Goal: Transaction & Acquisition: Purchase product/service

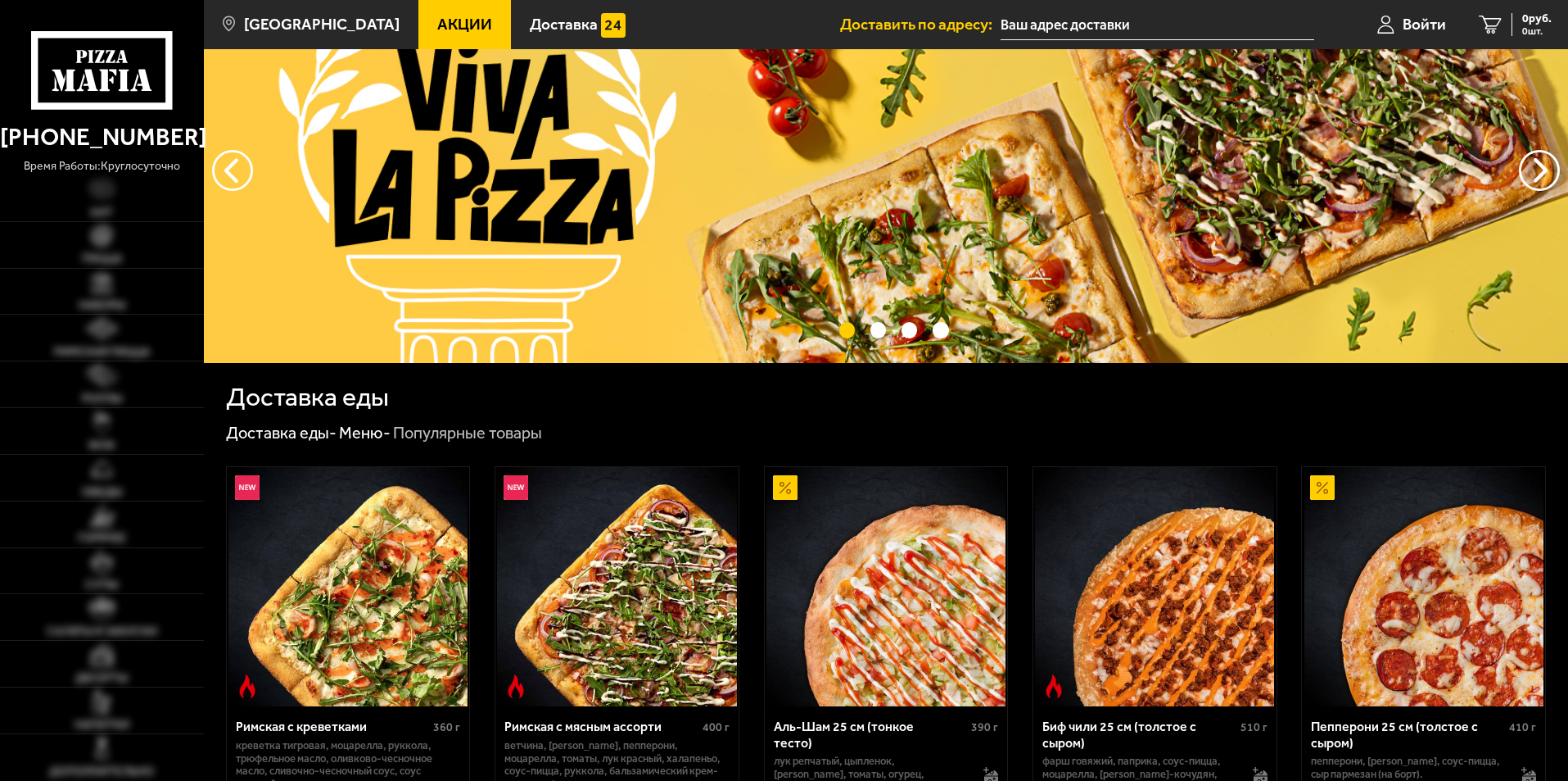
scroll to position [410, 0]
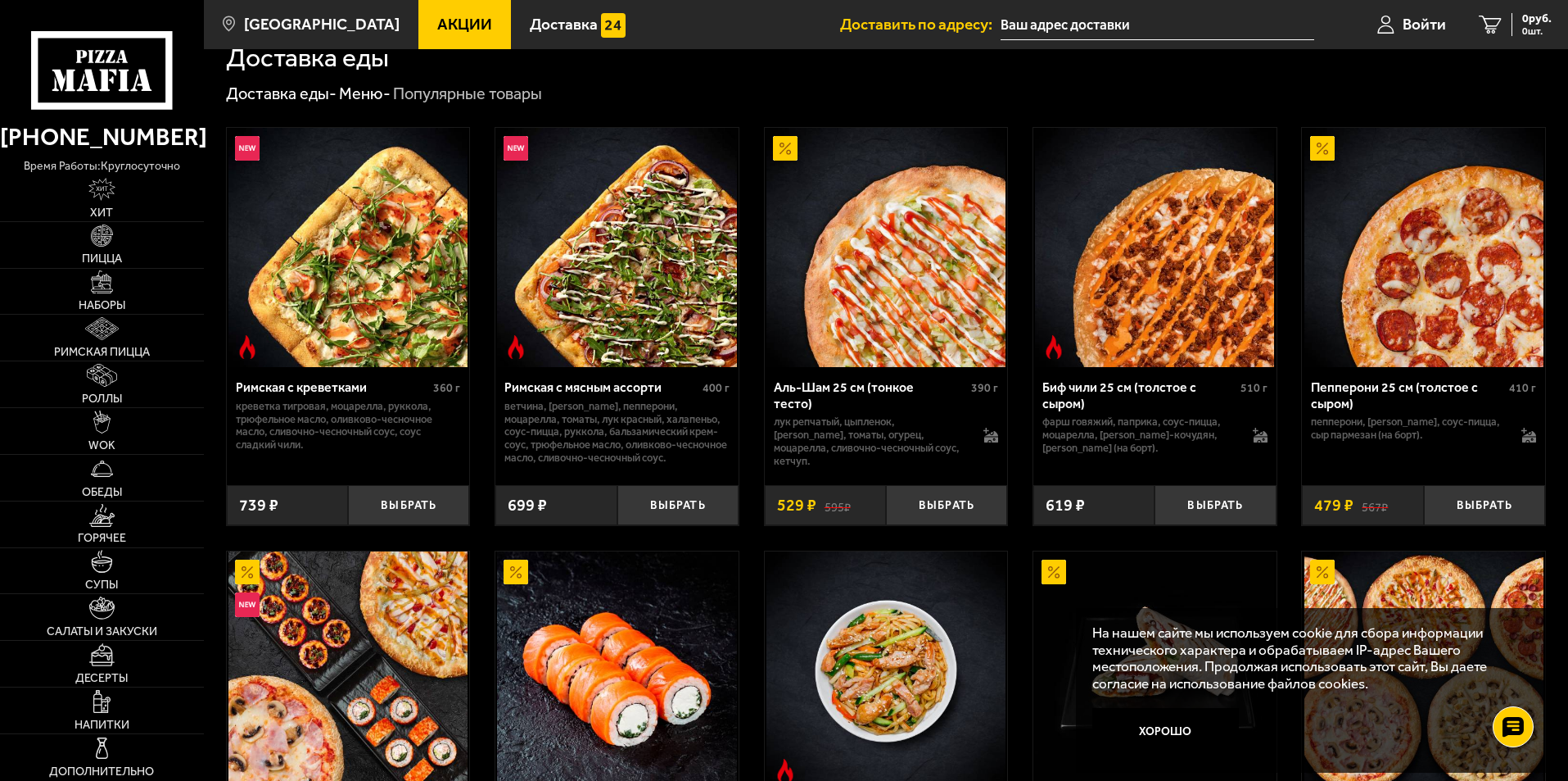
click at [921, 391] on div "Аль-Шам 25 см (тонкое тесто)" at bounding box center [871, 395] width 194 height 31
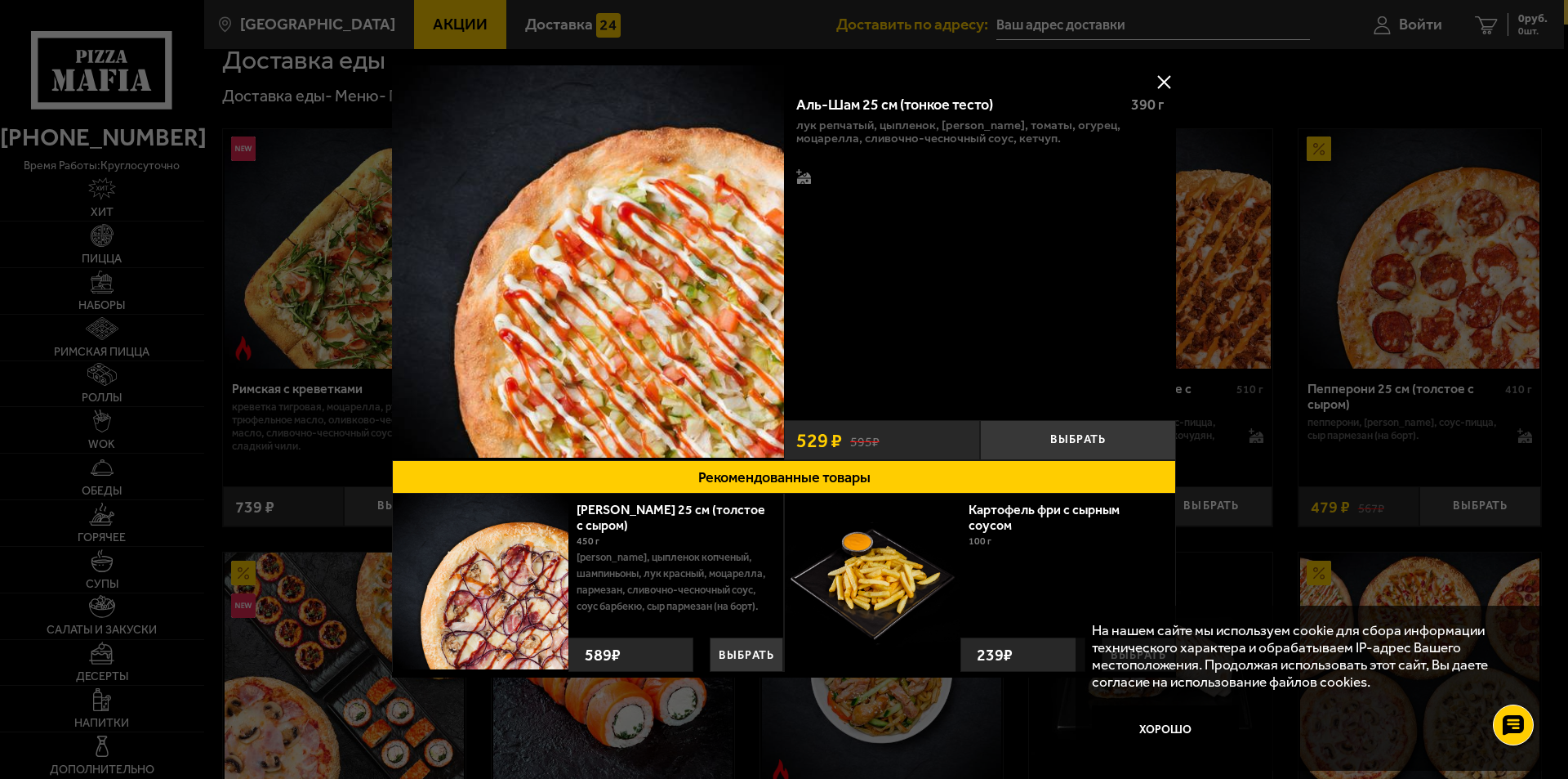
click at [1037, 740] on div at bounding box center [784, 390] width 1568 height 779
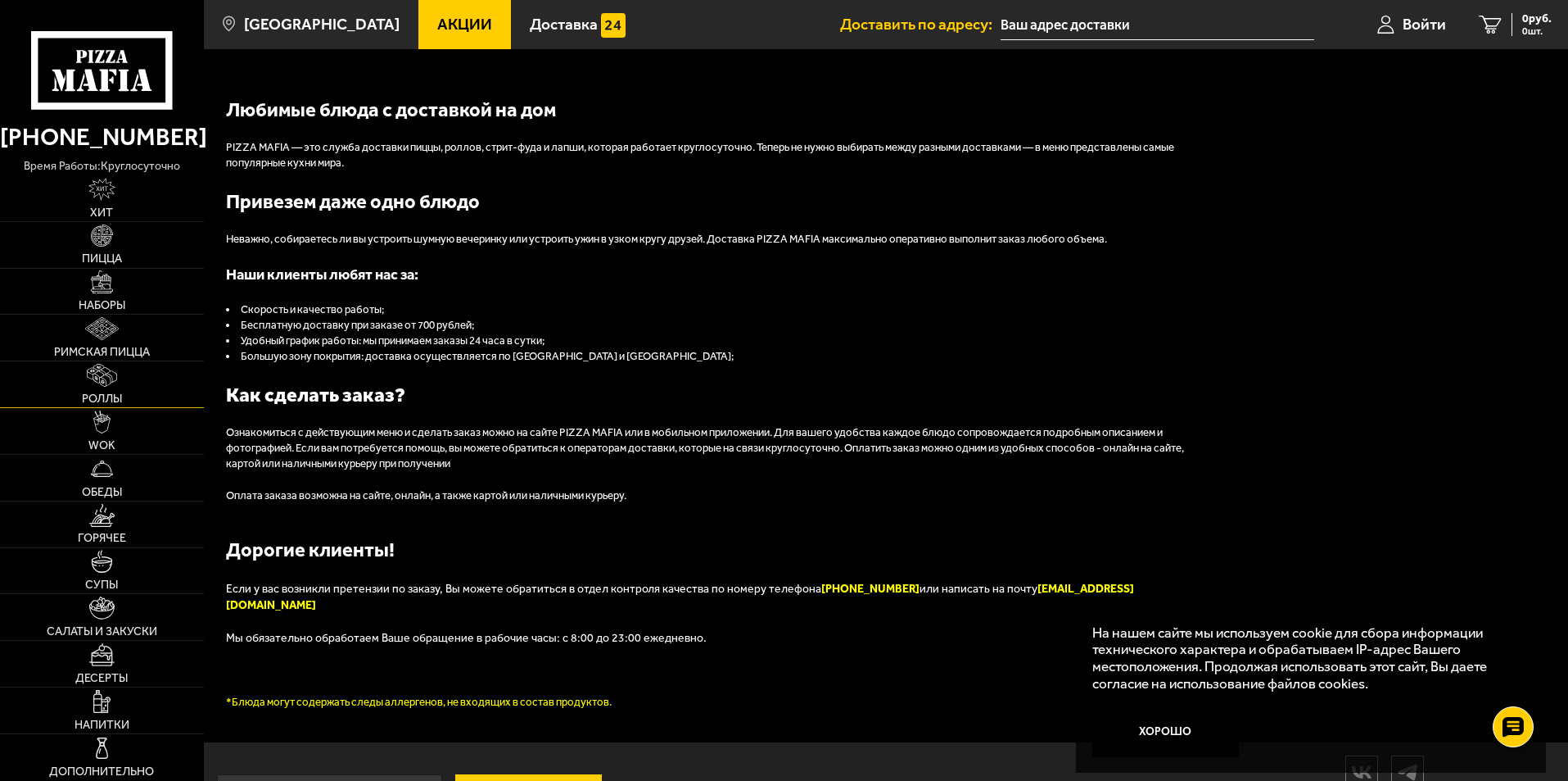
scroll to position [1743, 0]
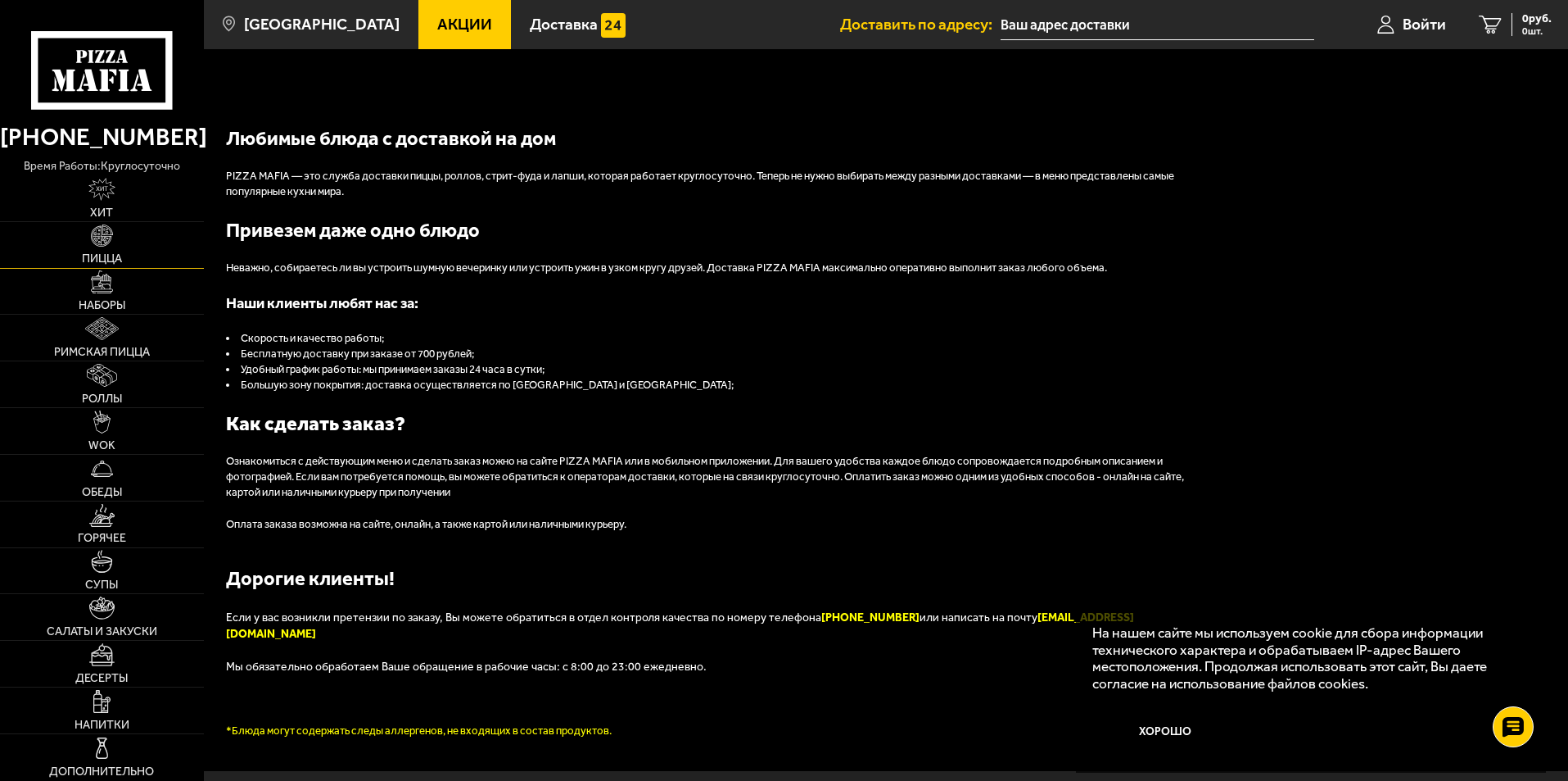
click at [102, 225] on img at bounding box center [102, 235] width 23 height 23
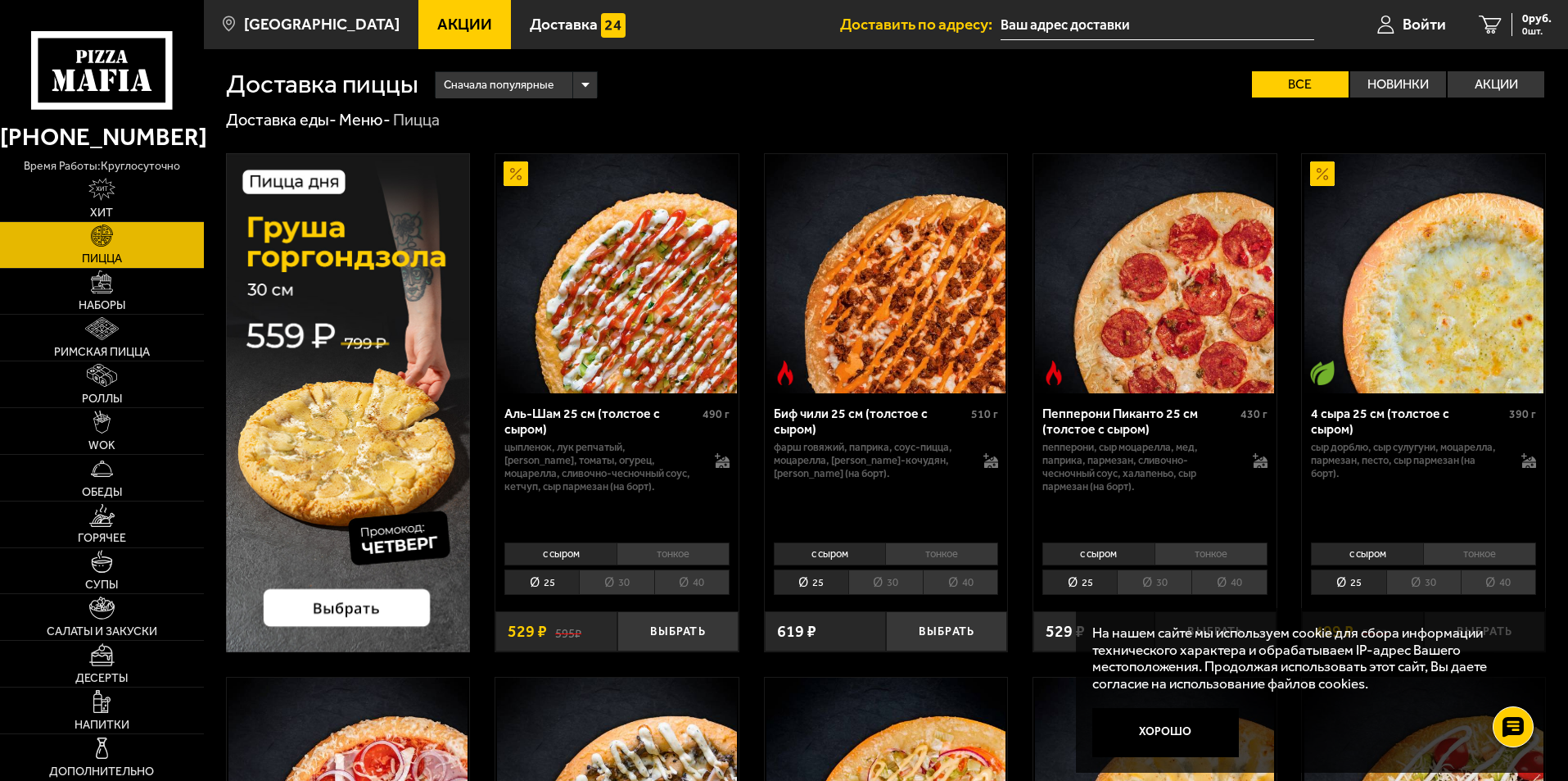
scroll to position [246, 0]
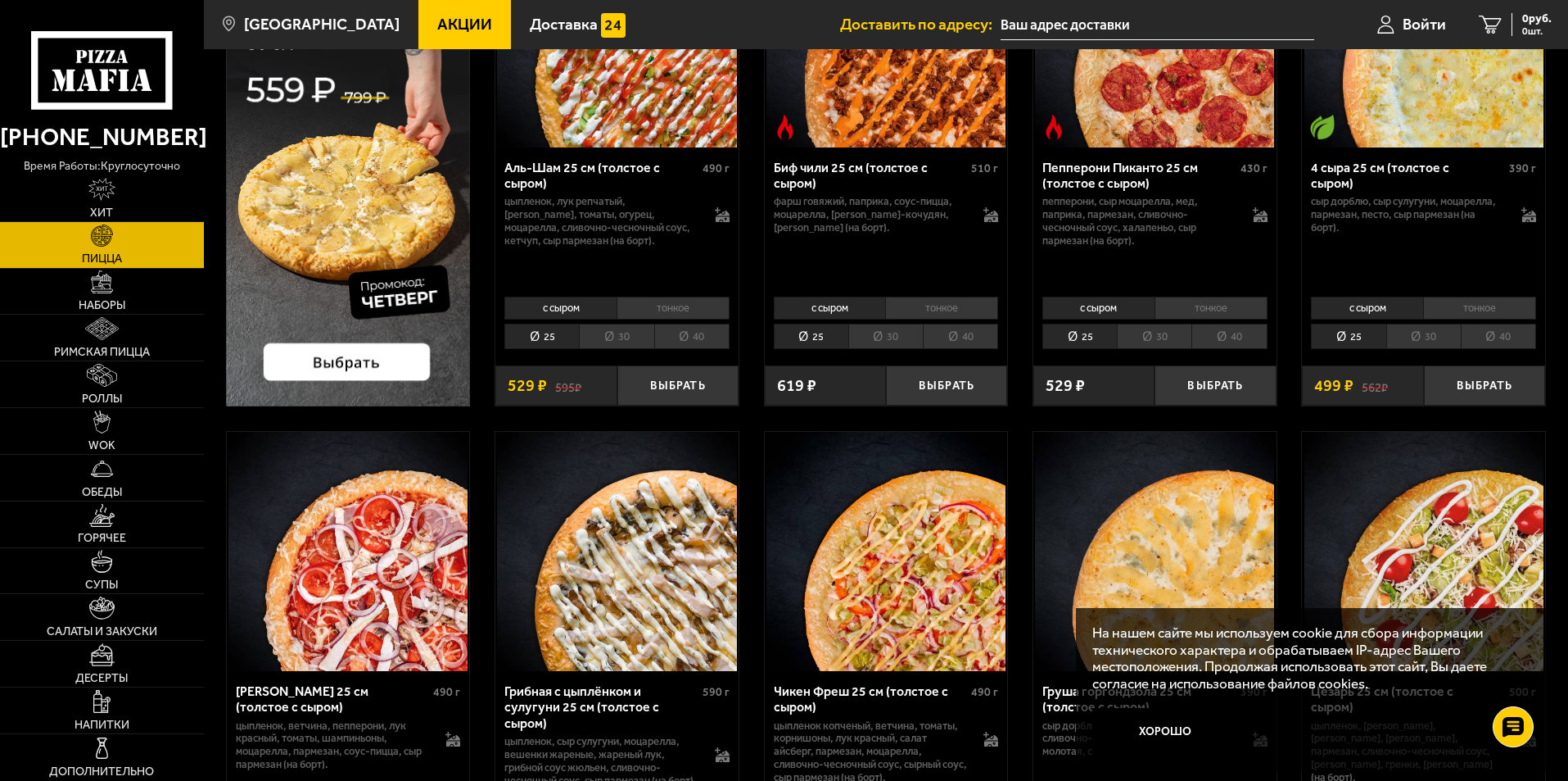
click at [1101, 177] on div "Пепперони Пиканто 25 см (толстое с сыром)" at bounding box center [1139, 176] width 194 height 31
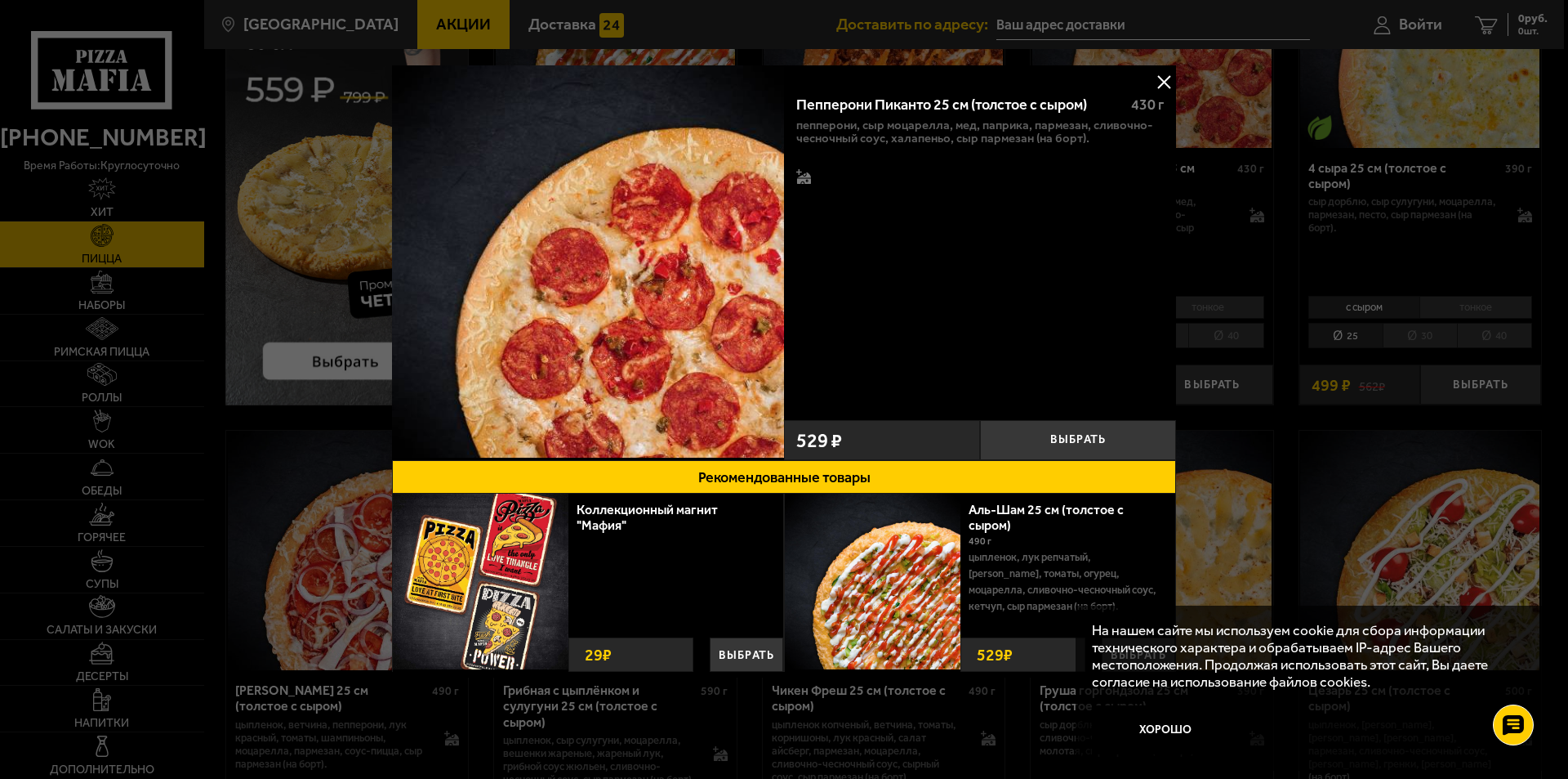
click at [1303, 284] on div at bounding box center [784, 390] width 1568 height 779
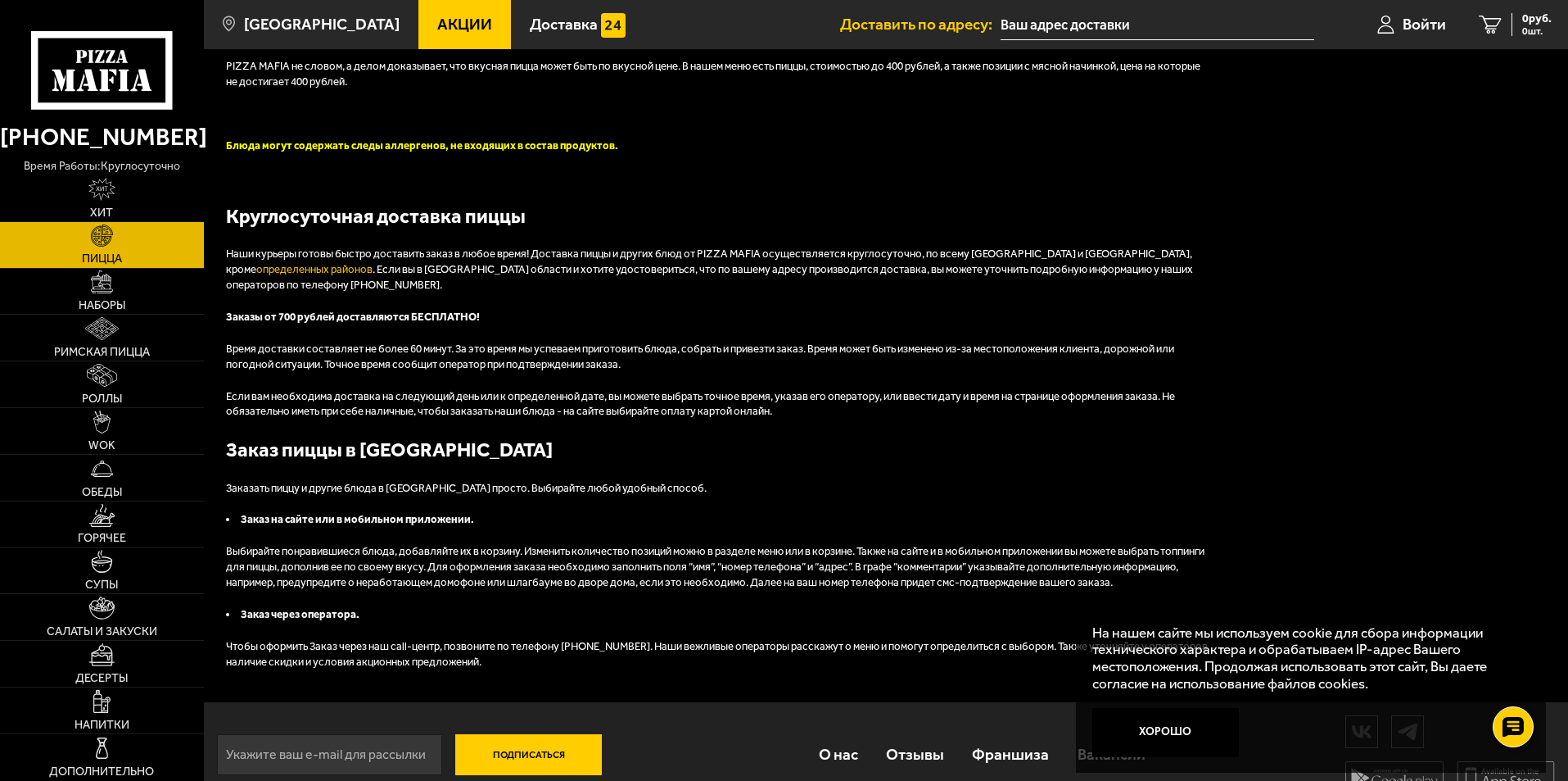
scroll to position [3351, 0]
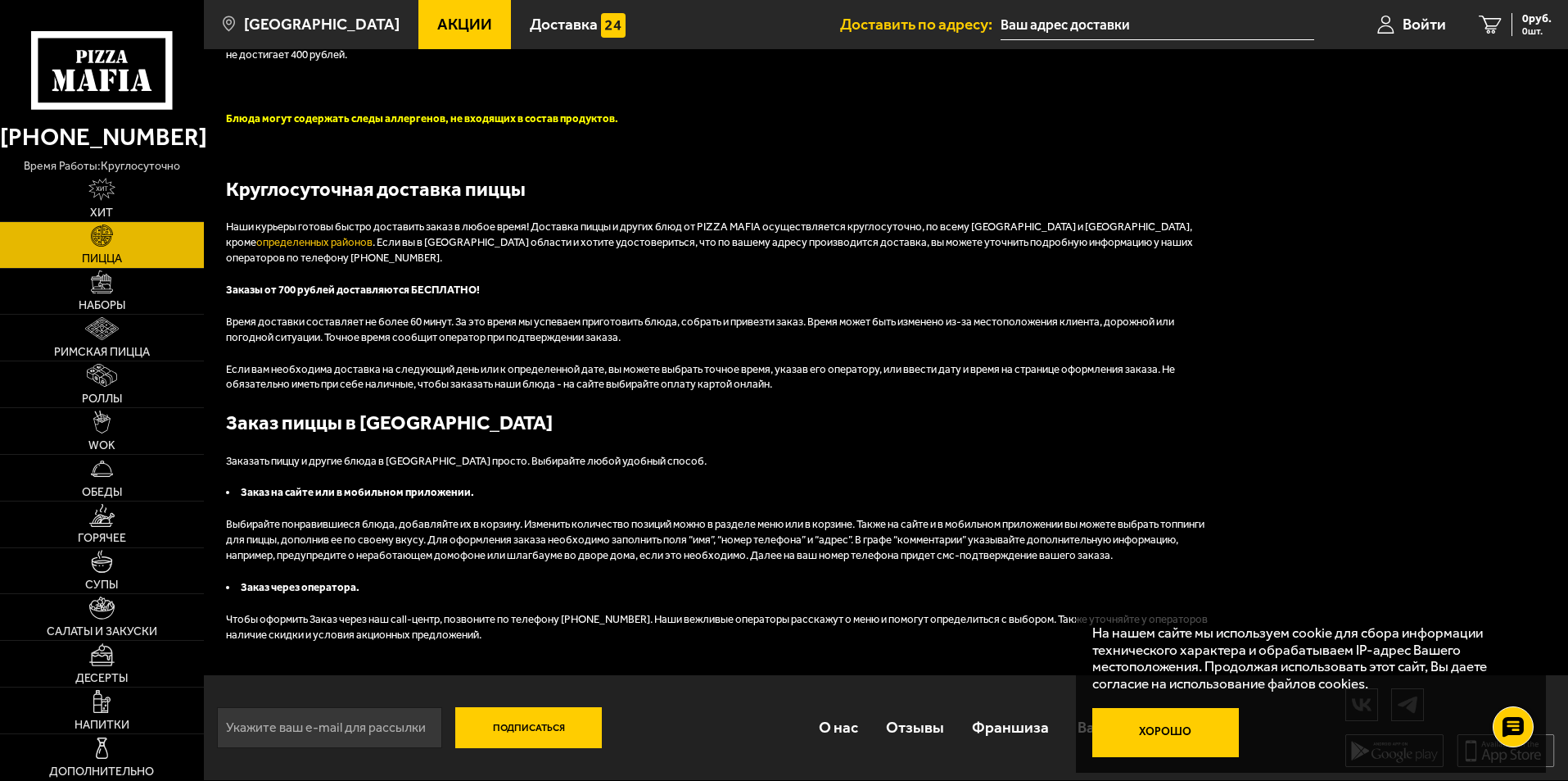
click at [1147, 731] on button "Хорошо" at bounding box center [1166, 733] width 147 height 49
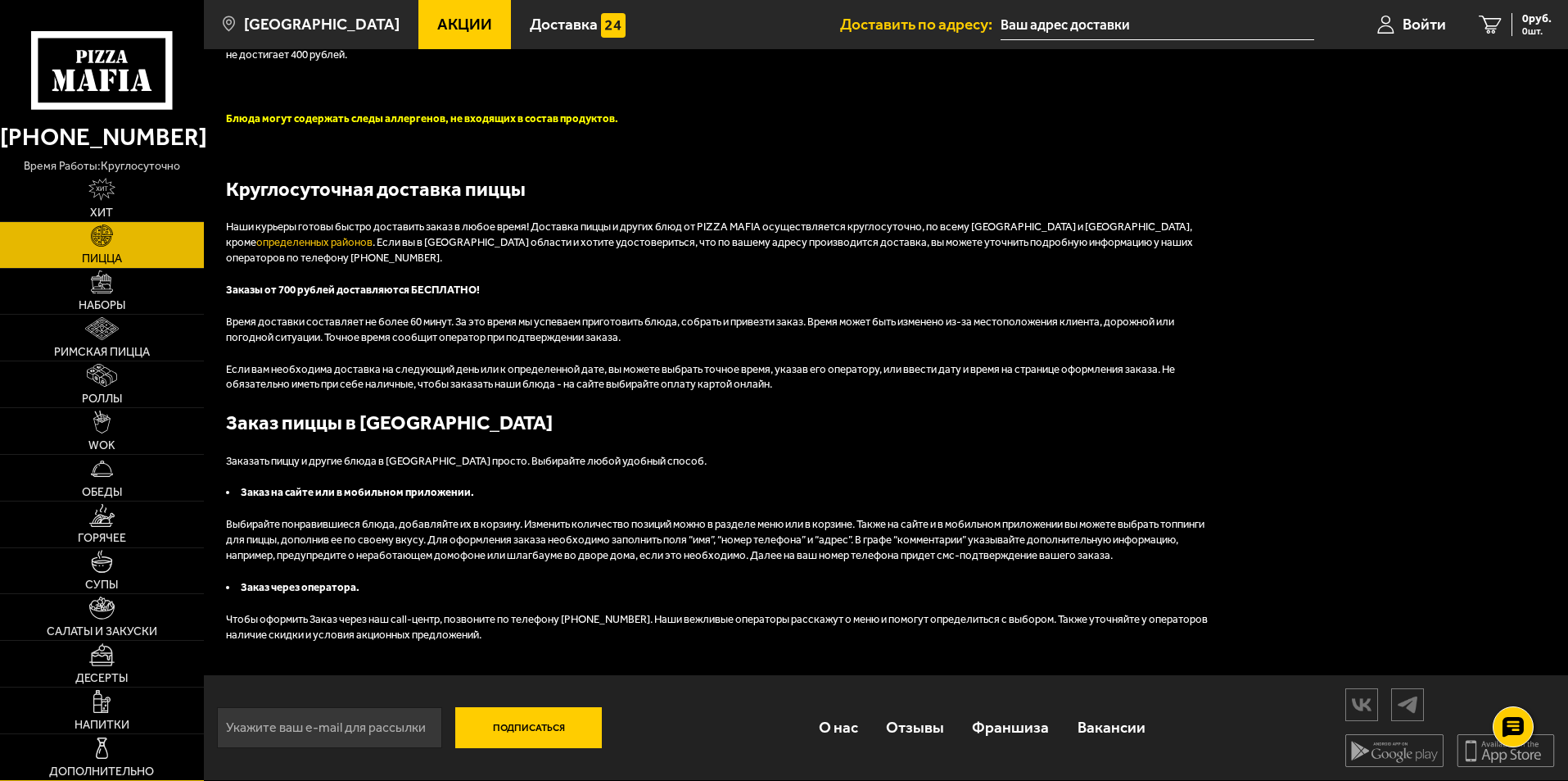
click at [99, 755] on img at bounding box center [102, 748] width 23 height 23
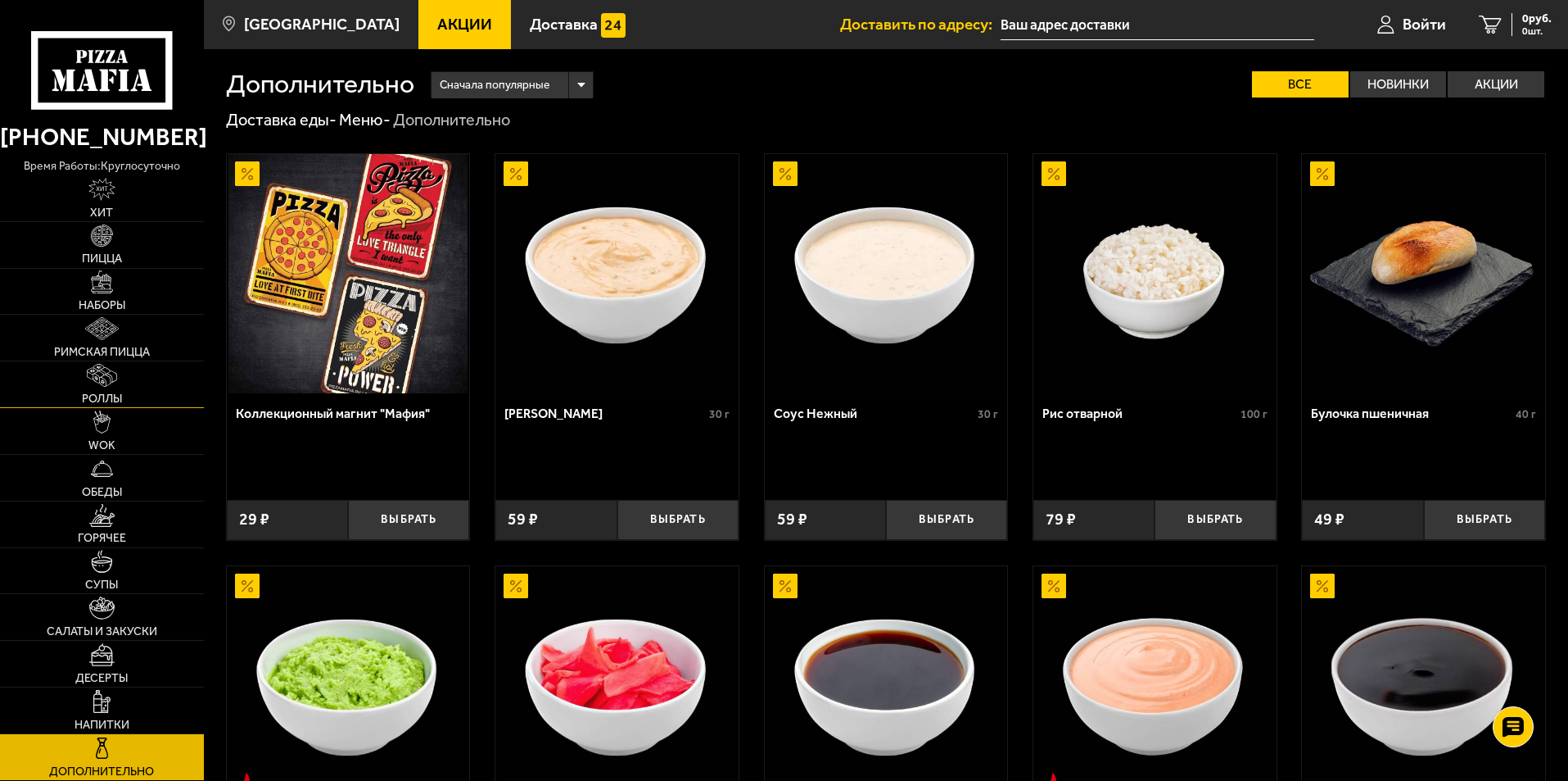
click at [133, 384] on link "Роллы" at bounding box center [102, 384] width 204 height 46
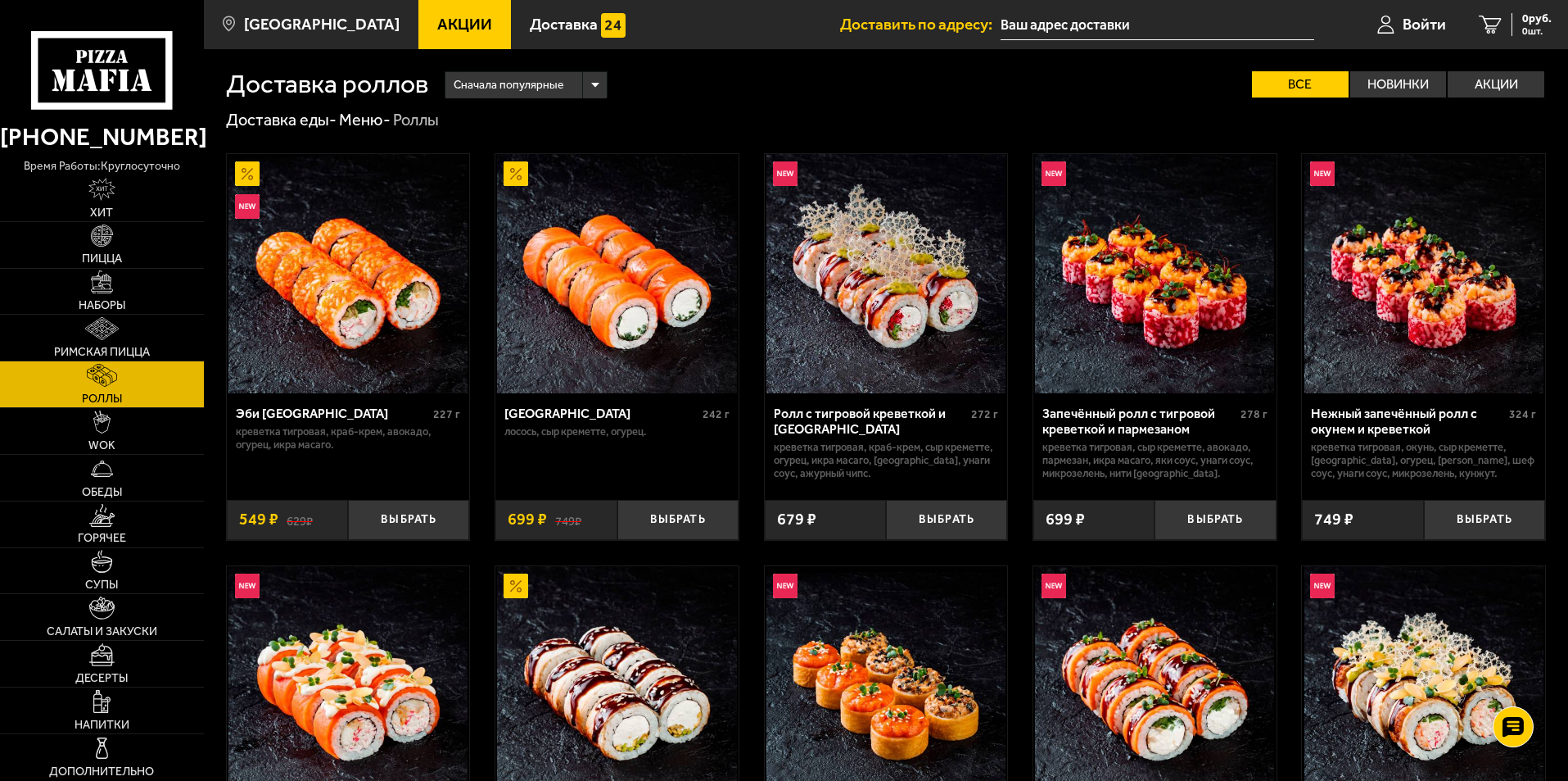
click at [659, 297] on img at bounding box center [617, 274] width 239 height 239
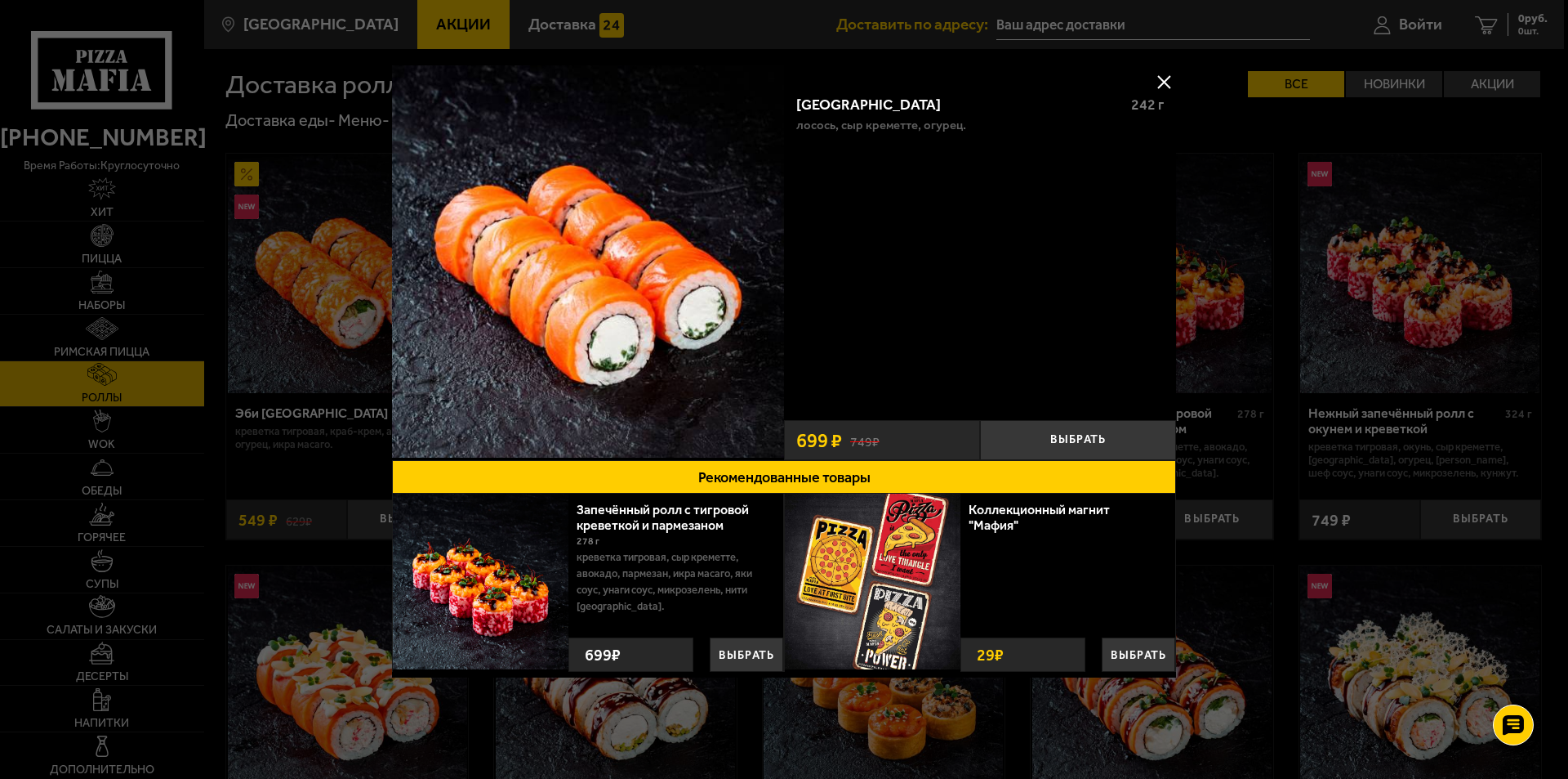
click at [1160, 74] on button at bounding box center [1163, 81] width 24 height 24
